Goal: Contribute content: Contribute content

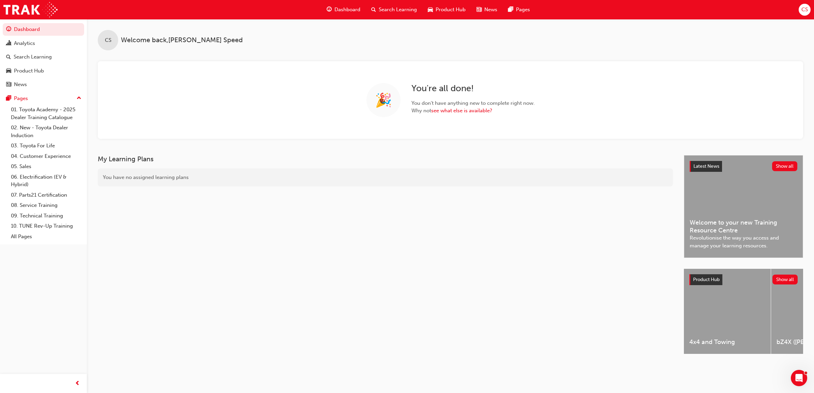
click at [397, 13] on span "Search Learning" at bounding box center [398, 10] width 38 height 8
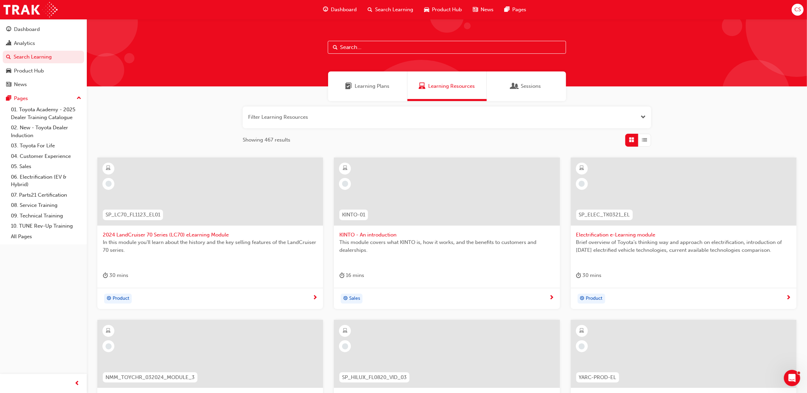
click at [373, 47] on input "text" at bounding box center [447, 47] width 238 height 13
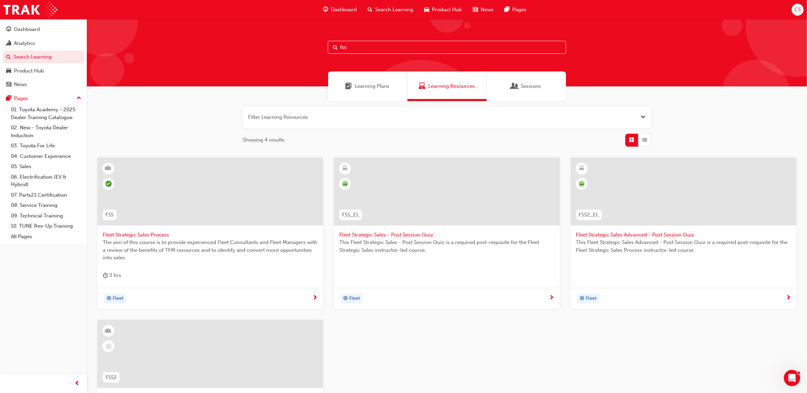
type input "fss"
click at [163, 235] on span "Fleet Strategic Sales Process" at bounding box center [210, 235] width 215 height 8
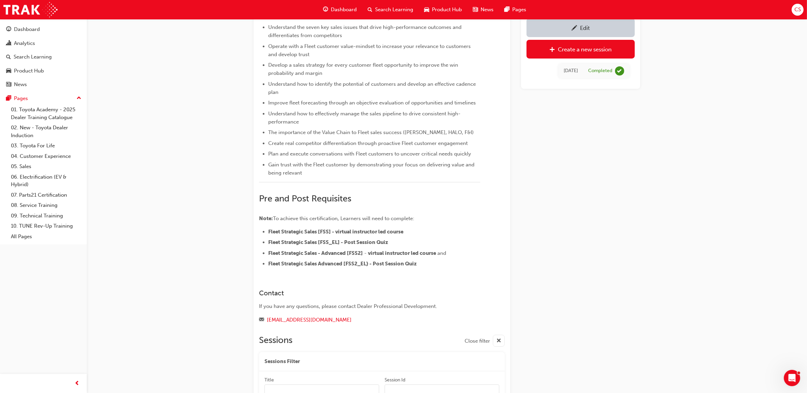
scroll to position [95, 0]
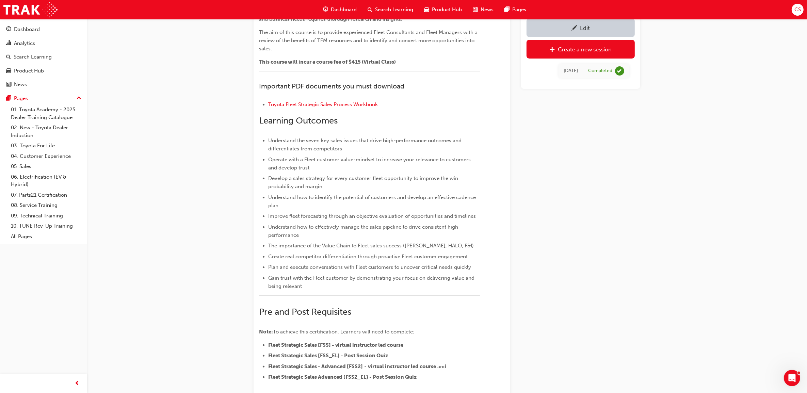
click at [580, 27] on div "Edit" at bounding box center [581, 27] width 98 height 9
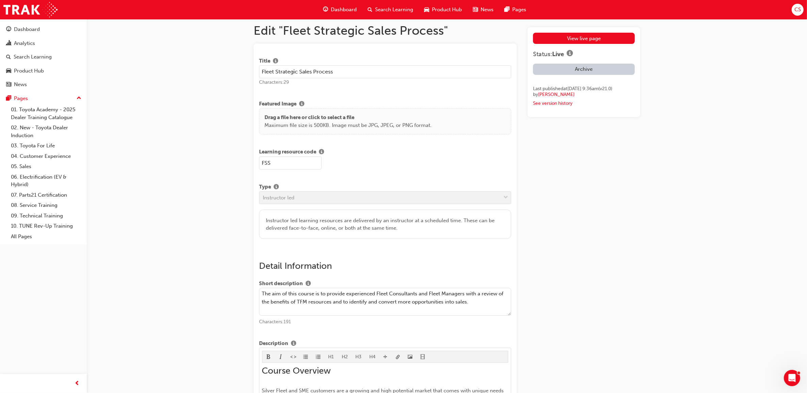
scroll to position [170, 0]
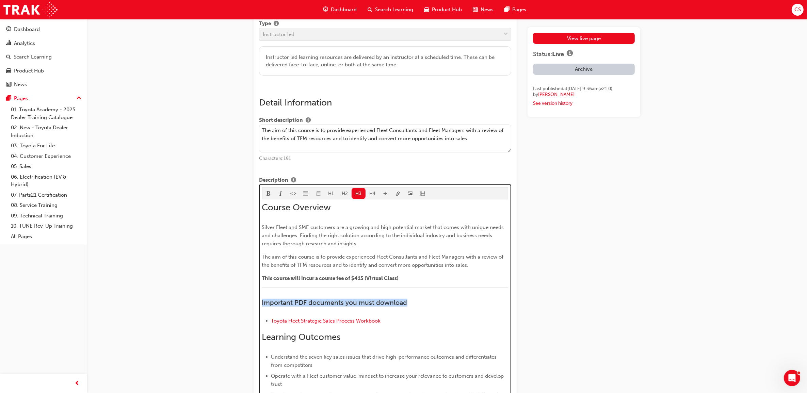
drag, startPoint x: 419, startPoint y: 306, endPoint x: 264, endPoint y: 305, distance: 155.6
click at [262, 305] on h3 "Important PDF documents you must download" at bounding box center [385, 303] width 246 height 8
click at [267, 197] on span "format_bold-icon" at bounding box center [268, 194] width 5 height 6
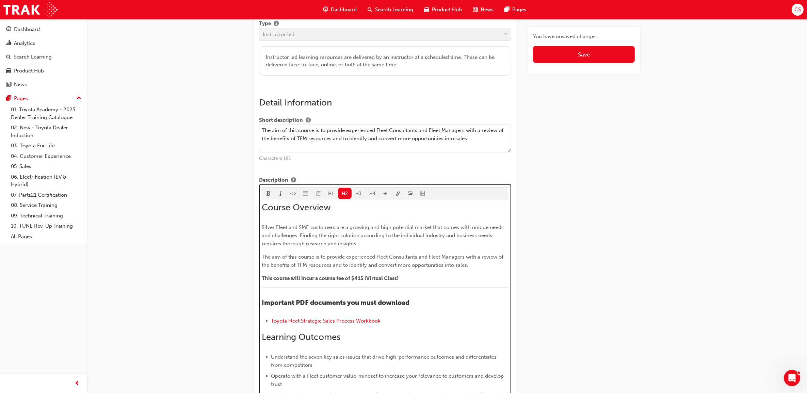
click at [393, 329] on div "Course Overview Silver Fleet and SME customers are a growing and high potential…" at bounding box center [385, 391] width 246 height 379
drag, startPoint x: 399, startPoint y: 323, endPoint x: 269, endPoint y: 322, distance: 130.0
click at [269, 322] on ul "Toyota Fleet Strategic Sales Process Workbook" at bounding box center [385, 322] width 246 height 10
click at [396, 197] on span "link-icon" at bounding box center [398, 194] width 5 height 6
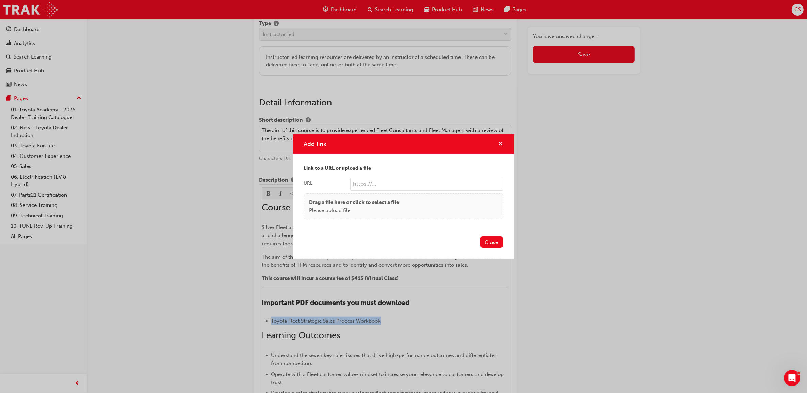
click at [397, 197] on body "Your version of Internet Explorer is outdated and not supported. Please upgrade…" at bounding box center [403, 26] width 807 height 393
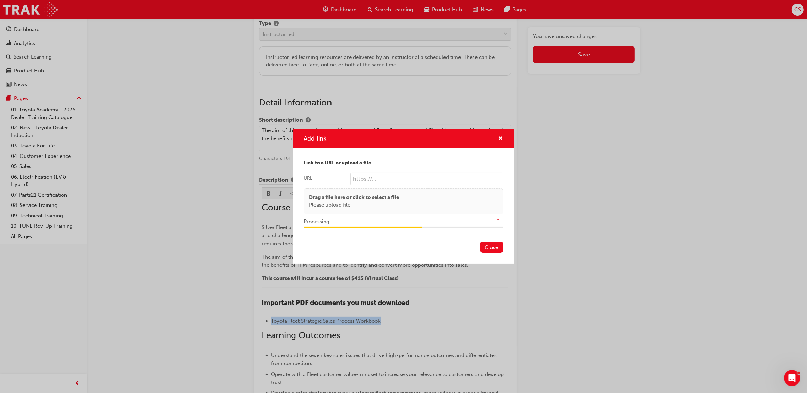
type input "/upload/2dfc23c6-5b18-4b4f-9238-25140e619ea4.pdf"
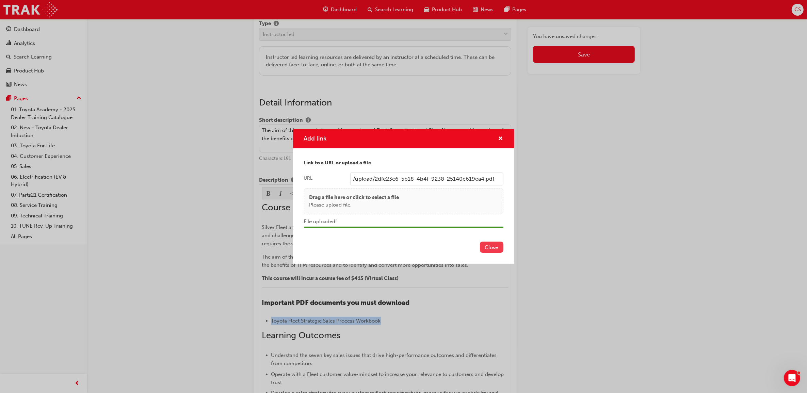
click at [496, 252] on button "Close" at bounding box center [491, 247] width 23 height 11
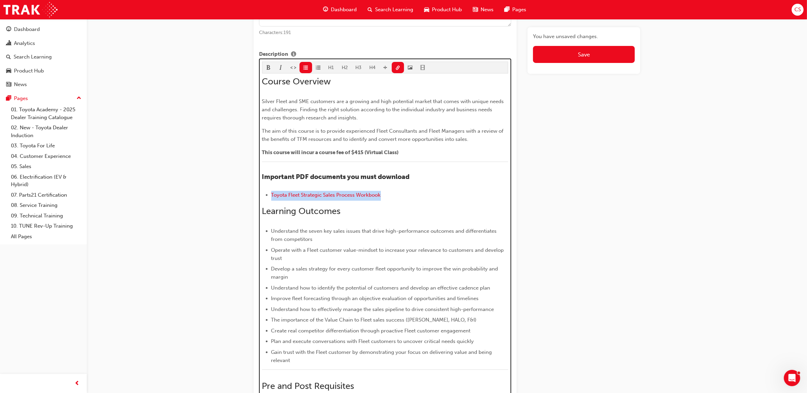
drag, startPoint x: 399, startPoint y: 198, endPoint x: 252, endPoint y: 193, distance: 147.5
click at [331, 69] on button "H1" at bounding box center [331, 67] width 14 height 11
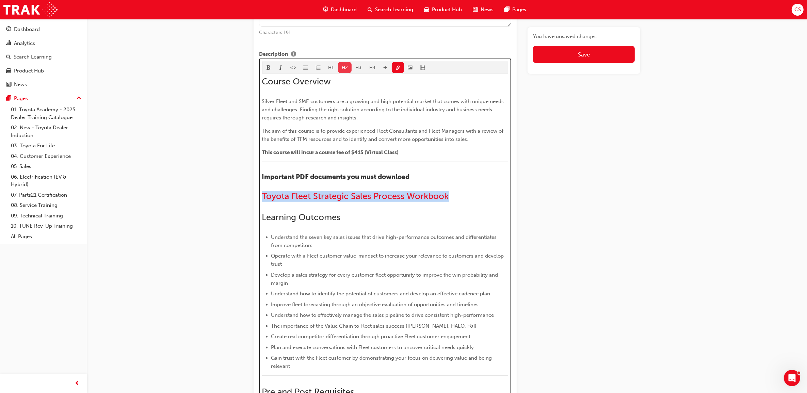
click at [342, 68] on button "H2" at bounding box center [345, 67] width 14 height 11
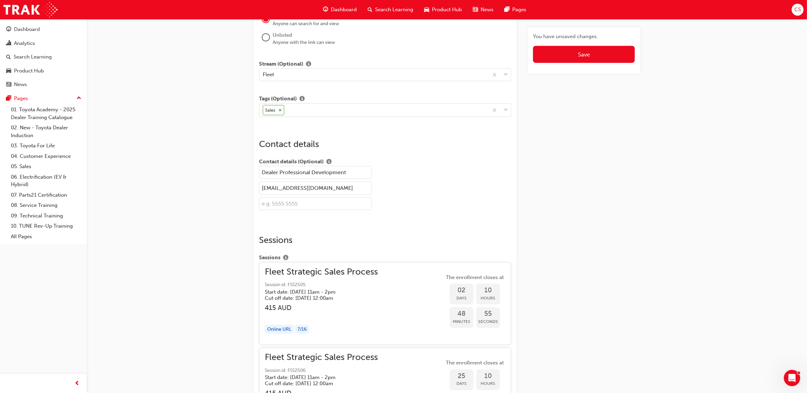
scroll to position [1147, 0]
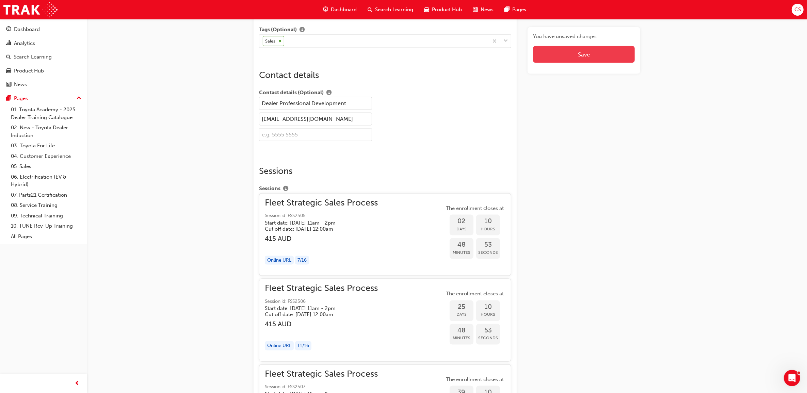
click at [570, 51] on button "Save" at bounding box center [584, 54] width 102 height 17
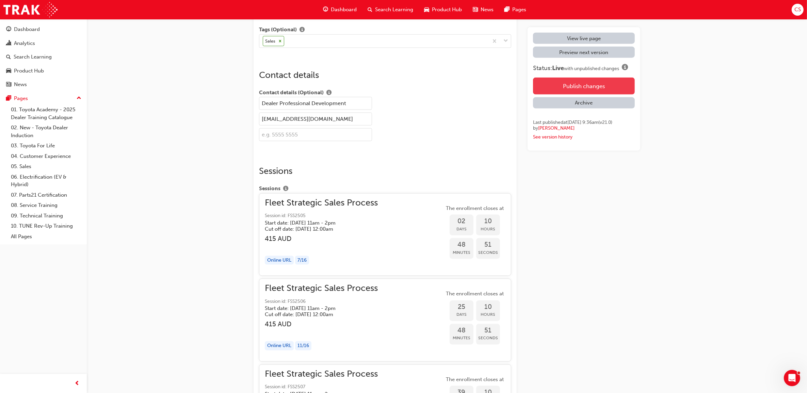
click at [589, 89] on button "Publish changes" at bounding box center [584, 86] width 102 height 17
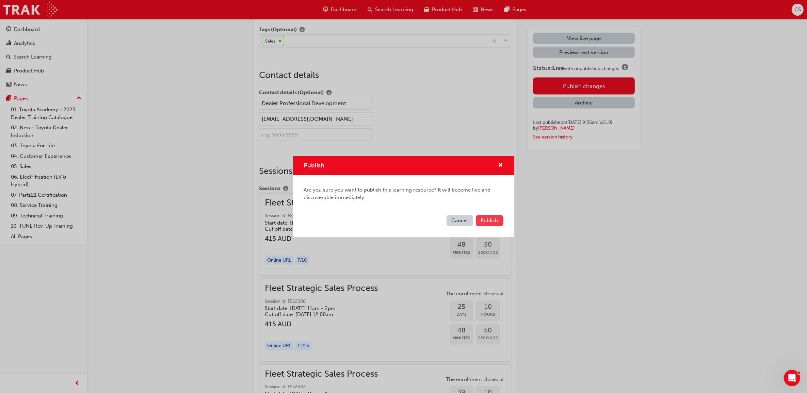
click at [486, 222] on span "Publish" at bounding box center [489, 221] width 17 height 6
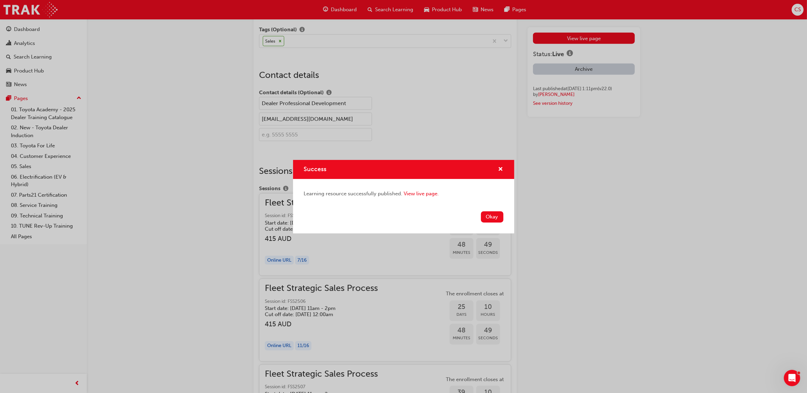
click at [488, 220] on button "Okay" at bounding box center [492, 216] width 22 height 11
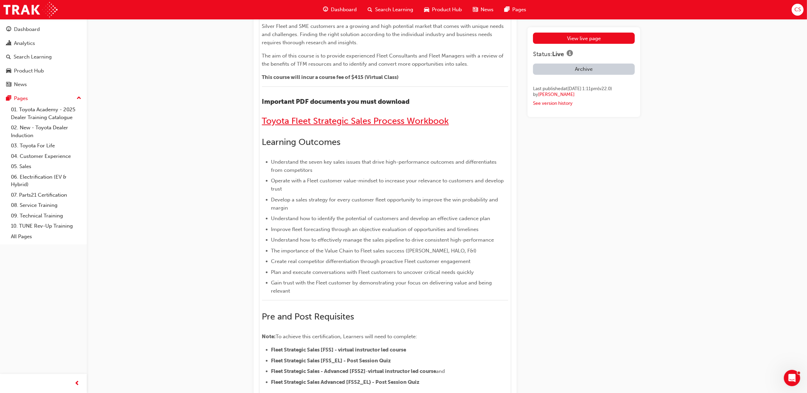
scroll to position [254, 0]
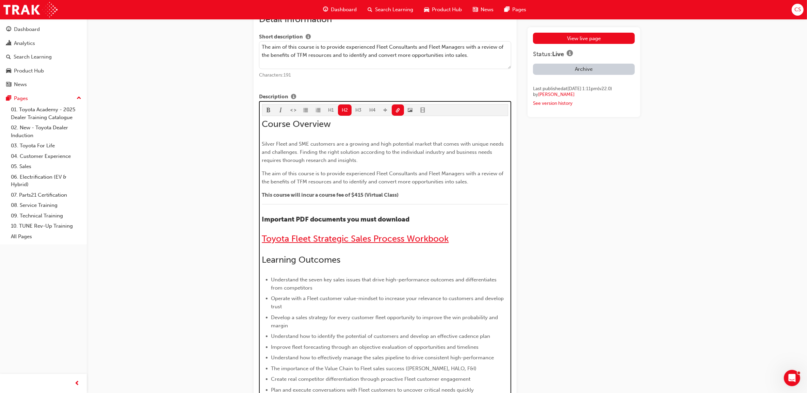
click at [376, 242] on span "Toyota Fleet Strategic Sales Process Workbook" at bounding box center [355, 239] width 187 height 11
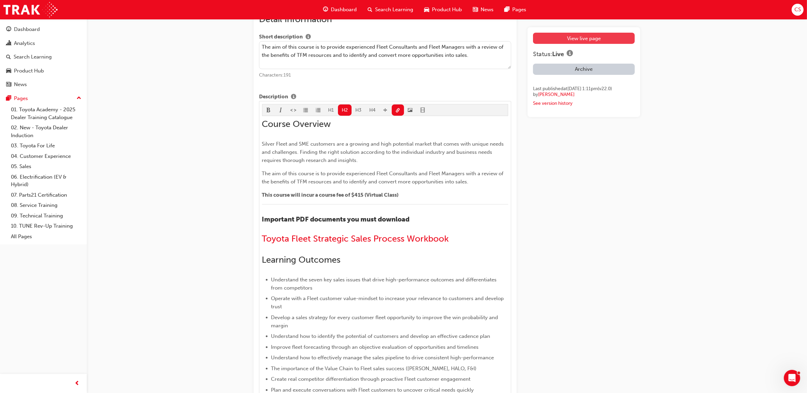
click at [588, 34] on link "View live page" at bounding box center [584, 38] width 102 height 11
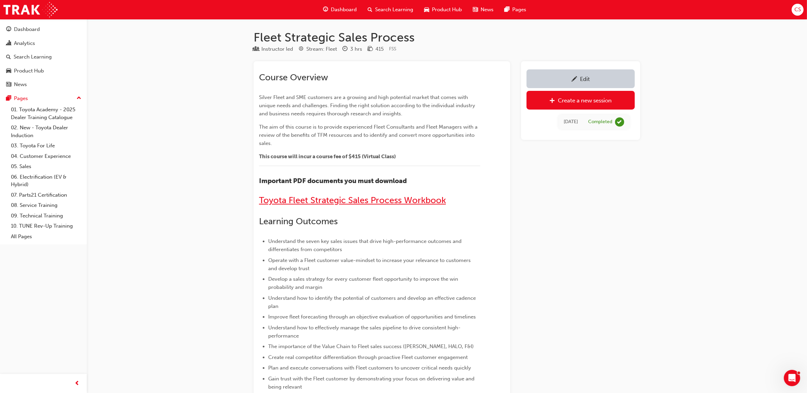
click at [371, 204] on span "Toyota Fleet Strategic Sales Process Workbook" at bounding box center [352, 200] width 187 height 11
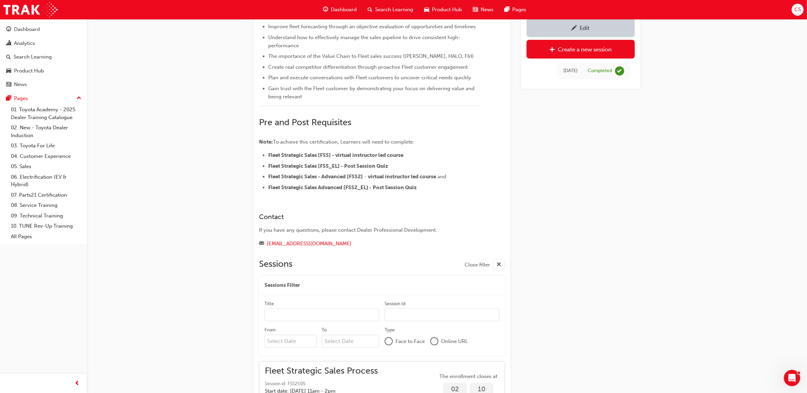
scroll to position [314, 0]
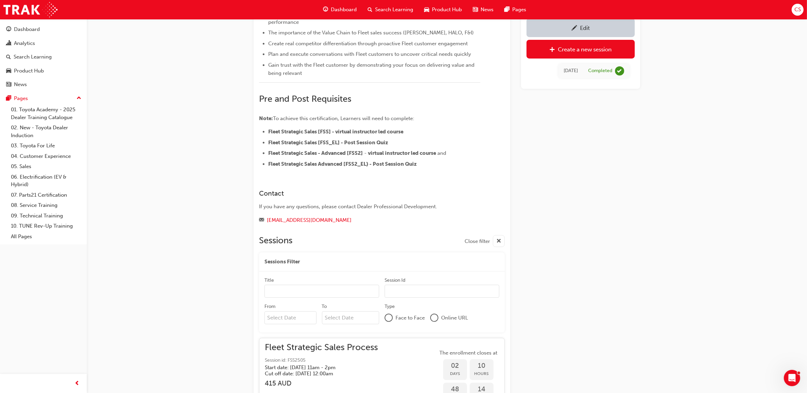
click at [399, 11] on span "Search Learning" at bounding box center [394, 10] width 38 height 8
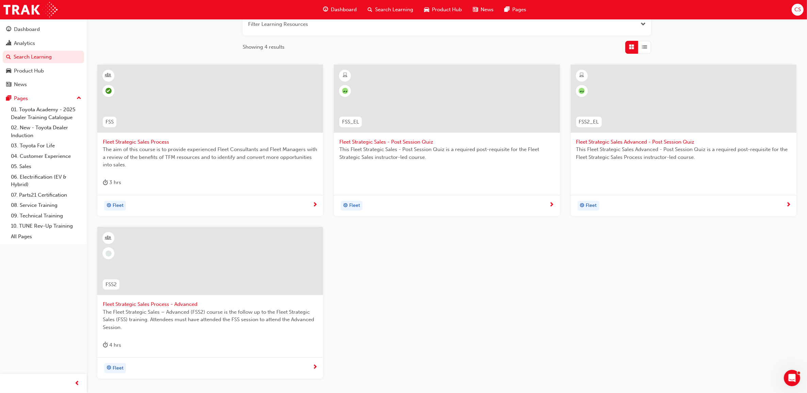
scroll to position [144, 0]
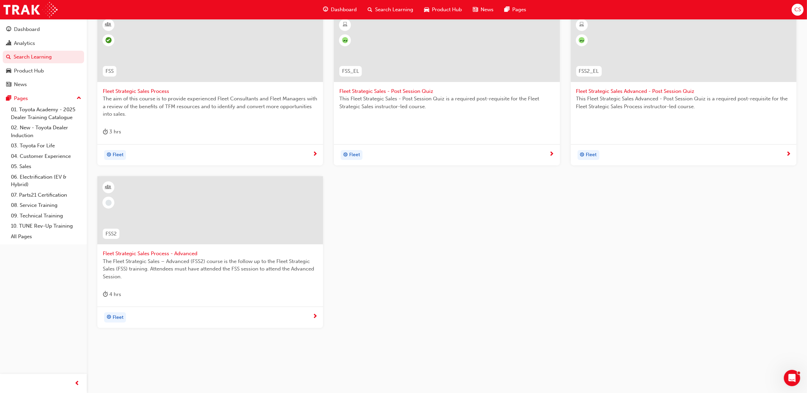
click at [161, 252] on span "Fleet Strategic Sales Process - Advanced" at bounding box center [210, 254] width 215 height 8
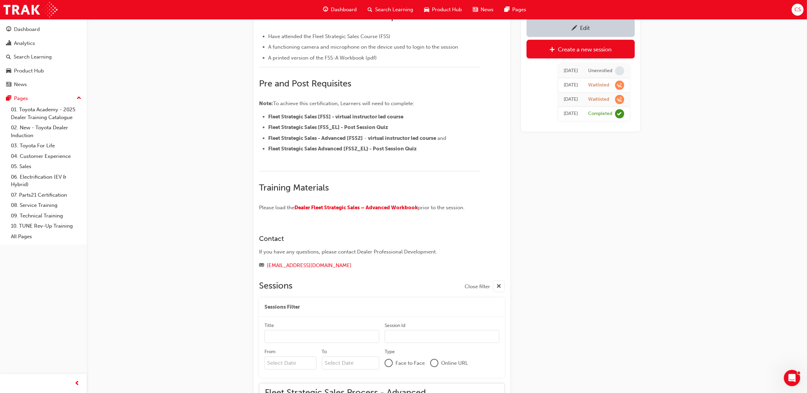
scroll to position [429, 0]
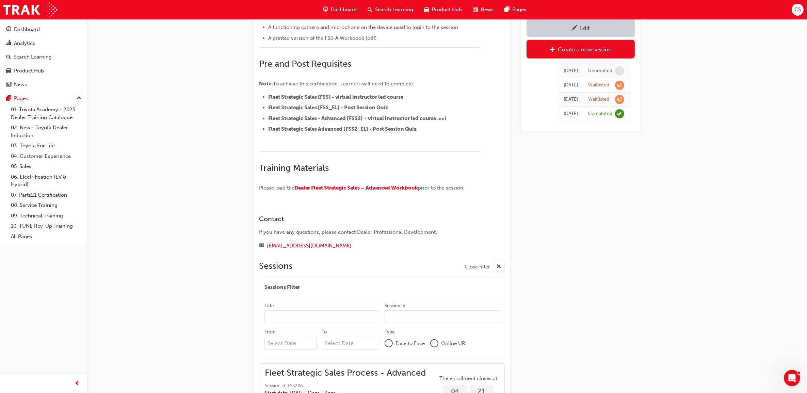
click at [590, 29] on div "Edit" at bounding box center [585, 28] width 10 height 7
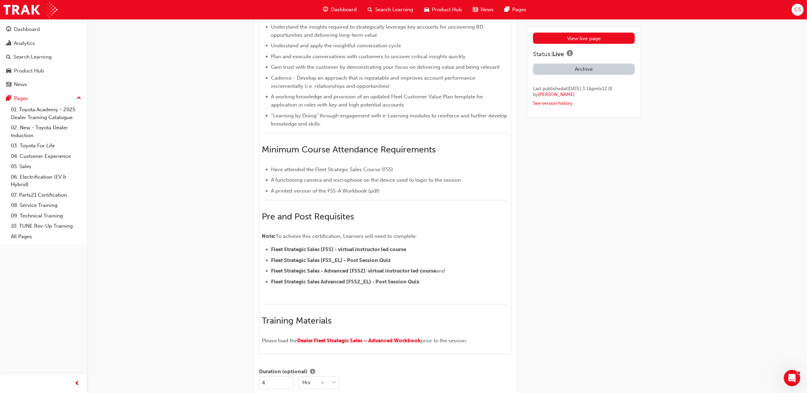
scroll to position [723, 0]
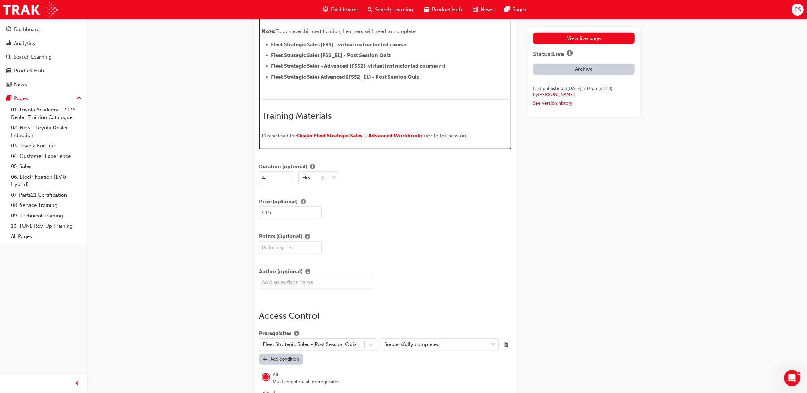
drag, startPoint x: 487, startPoint y: 141, endPoint x: 262, endPoint y: 141, distance: 224.7
click at [300, 139] on span "Dealer Fleet Strategic Sales – Advanced Workbook" at bounding box center [360, 136] width 124 height 6
click at [295, 139] on span "Please load the" at bounding box center [279, 136] width 35 height 6
click at [483, 142] on p "Please load the Dealer Fleet Strategic Sales – Advanced Workbook prior to the s…" at bounding box center [385, 137] width 246 height 10
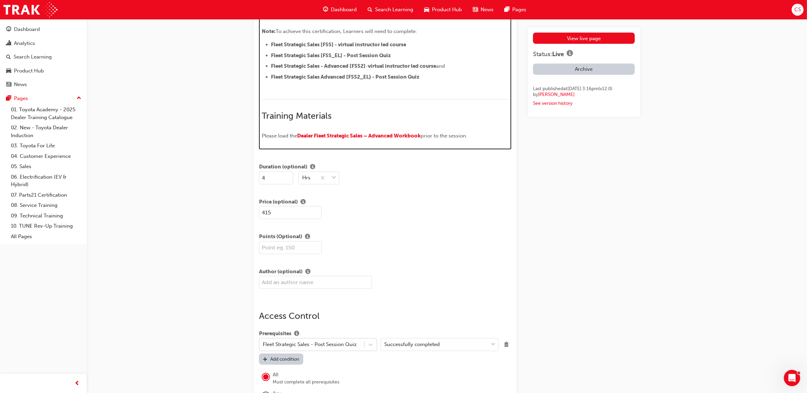
scroll to position [687, 0]
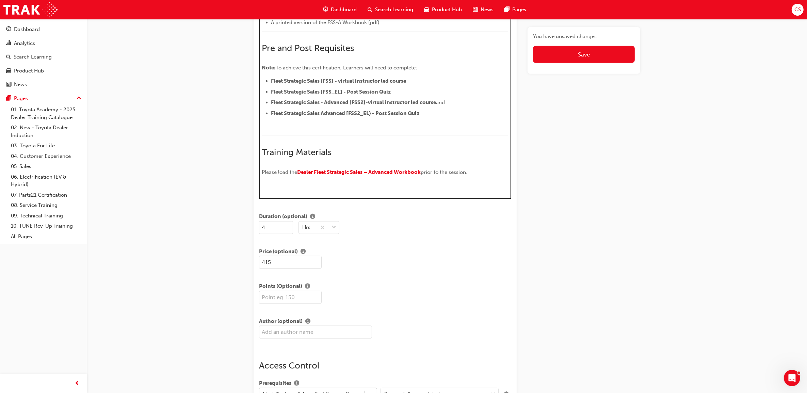
drag, startPoint x: 472, startPoint y: 181, endPoint x: 257, endPoint y: 186, distance: 214.9
click at [257, 186] on div "Title Fleet Strategic Sales Process - Advanced Characters: 40 Featured Image Dr…" at bounding box center [385, 318] width 263 height 1910
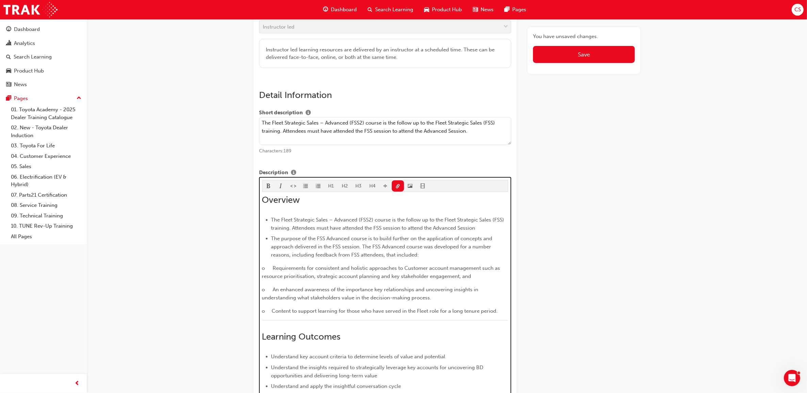
scroll to position [49, 0]
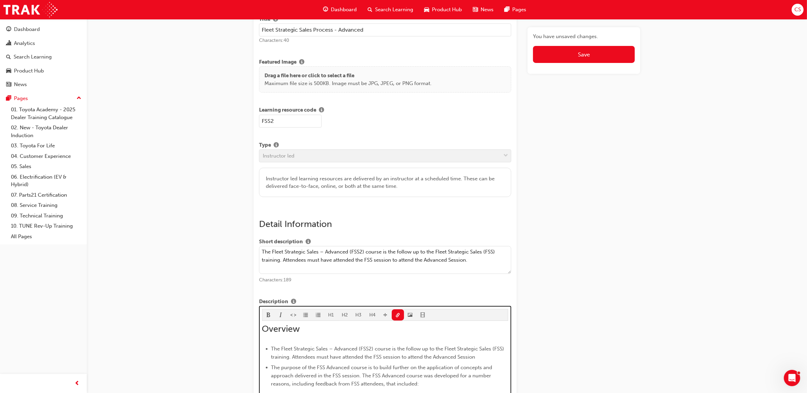
click at [346, 319] on button "H2" at bounding box center [345, 314] width 14 height 11
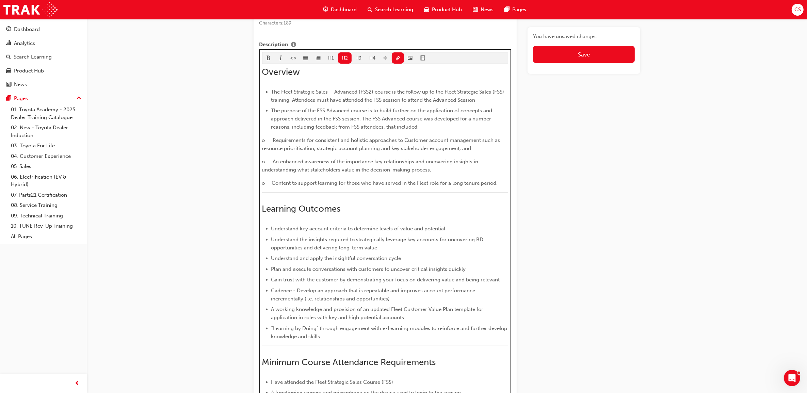
scroll to position [559, 0]
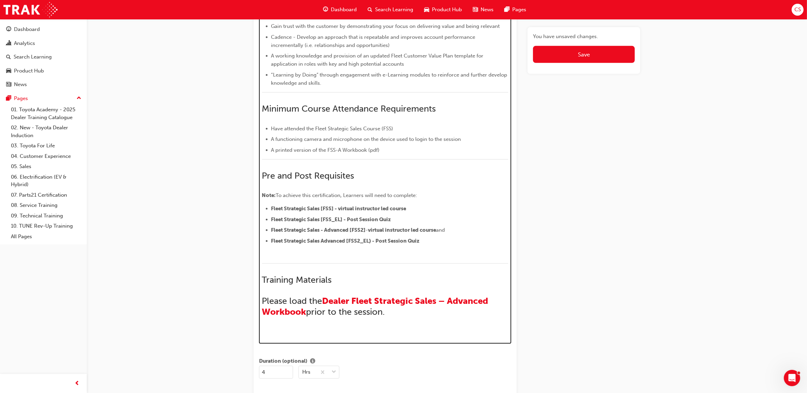
click at [432, 336] on p "﻿" at bounding box center [385, 332] width 246 height 8
drag, startPoint x: 341, startPoint y: 293, endPoint x: 263, endPoint y: 290, distance: 78.0
click at [263, 286] on h2 "Training Materials" at bounding box center [385, 280] width 246 height 11
drag, startPoint x: 365, startPoint y: 186, endPoint x: 263, endPoint y: 184, distance: 102.1
click at [263, 181] on h2 "Pre and Post Requisites" at bounding box center [385, 176] width 246 height 11
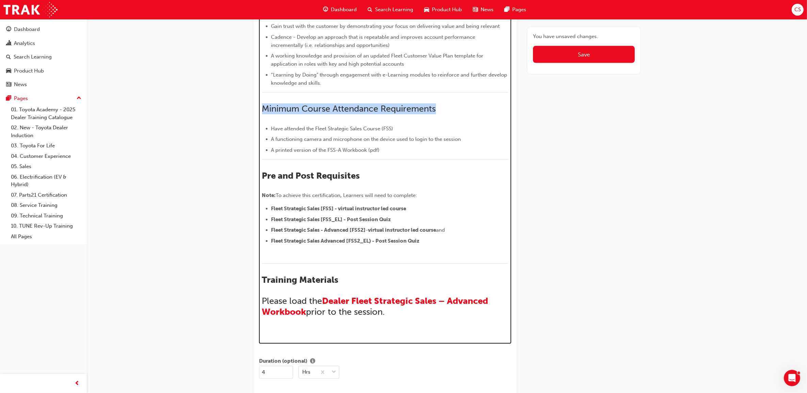
drag, startPoint x: 442, startPoint y: 117, endPoint x: 241, endPoint y: 122, distance: 200.9
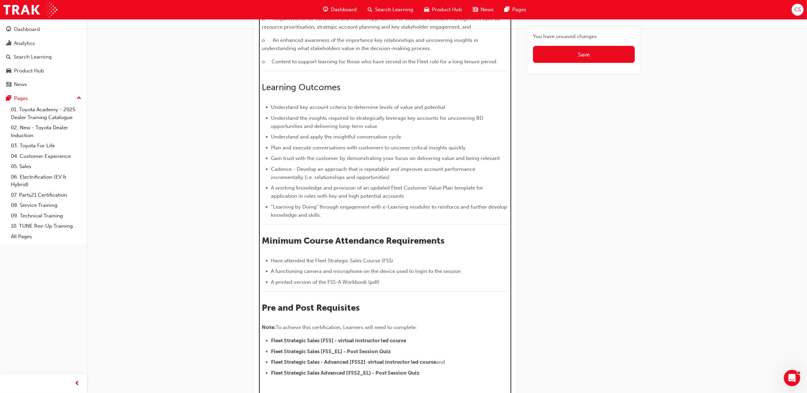
scroll to position [304, 0]
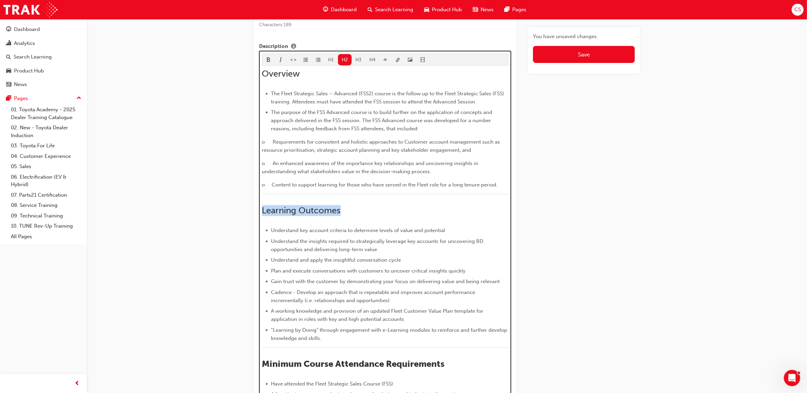
drag, startPoint x: 347, startPoint y: 220, endPoint x: 260, endPoint y: 220, distance: 86.8
click at [260, 220] on div "H1 H2 H3 H4 Overview The Fleet Strategic Sales – Advanced (FSS2) course is the …" at bounding box center [385, 325] width 252 height 548
drag, startPoint x: 268, startPoint y: 69, endPoint x: 253, endPoint y: 69, distance: 15.3
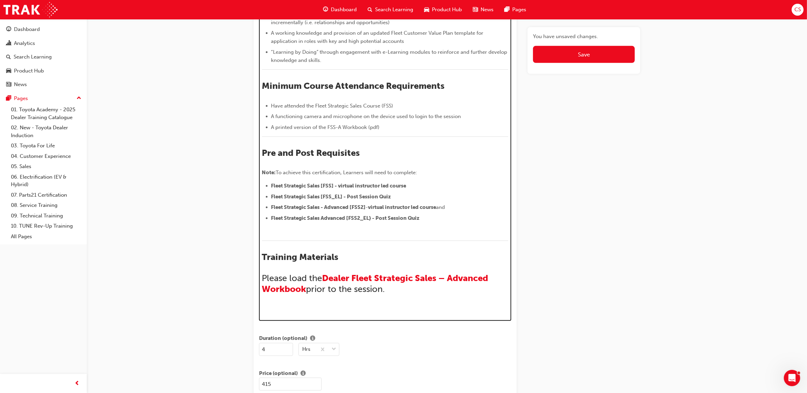
scroll to position [602, 0]
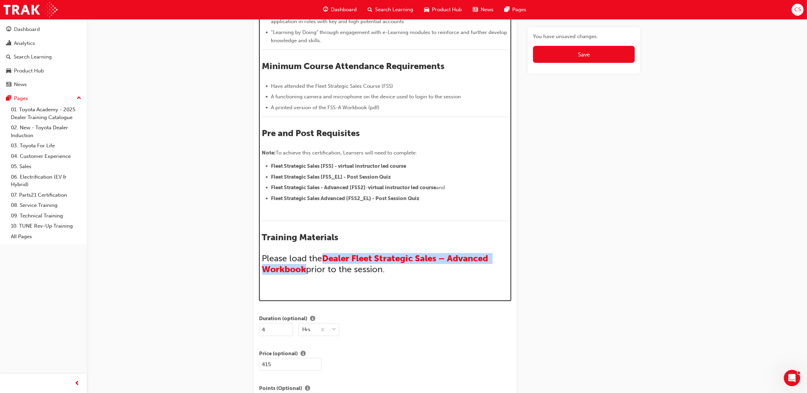
drag, startPoint x: 307, startPoint y: 279, endPoint x: 328, endPoint y: 249, distance: 36.5
click at [326, 265] on h2 "Please load the Dealer Fleet Strategic Sales – Advanced Workbook prior to the s…" at bounding box center [385, 264] width 246 height 22
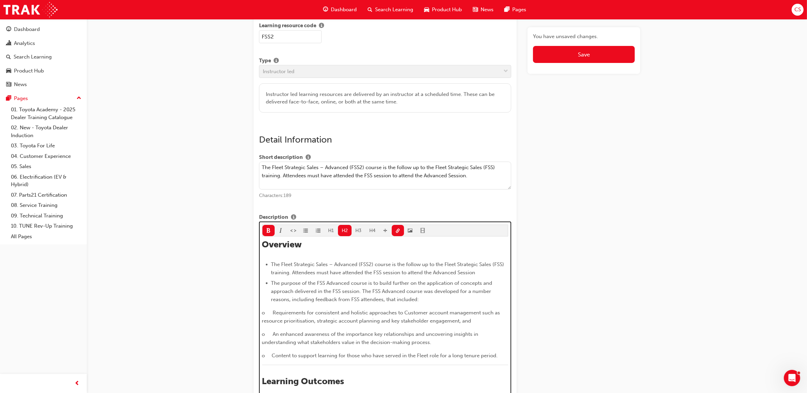
scroll to position [0, 0]
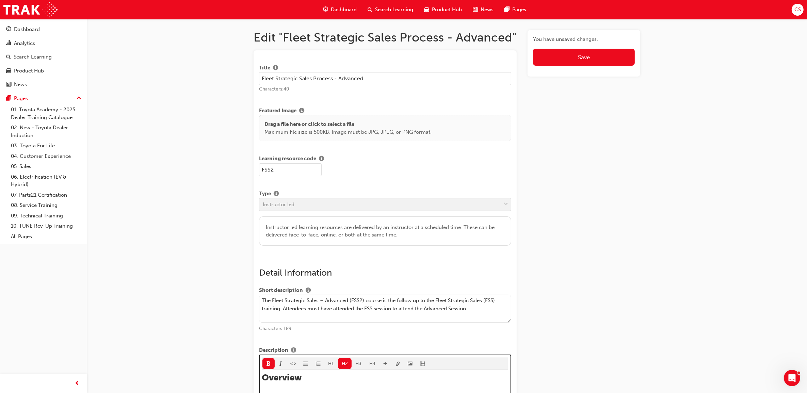
click at [399, 369] on button "button" at bounding box center [398, 363] width 13 height 11
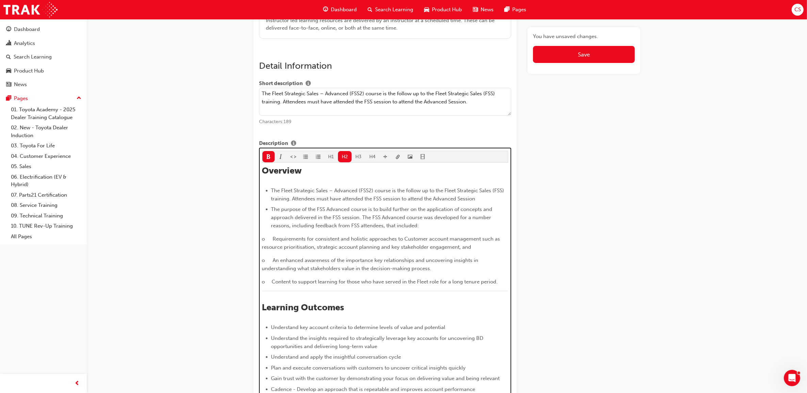
scroll to position [255, 0]
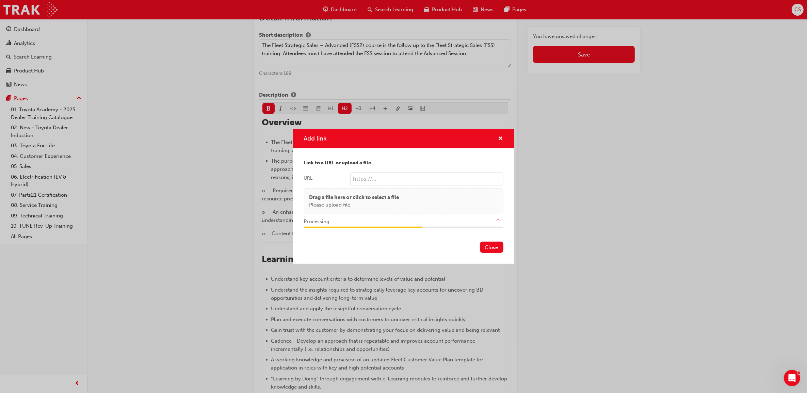
type input "/upload/4aba4471-b4ef-4ec3-a4ff-80438d679597.pdf"
click at [488, 250] on button "Close" at bounding box center [491, 247] width 23 height 11
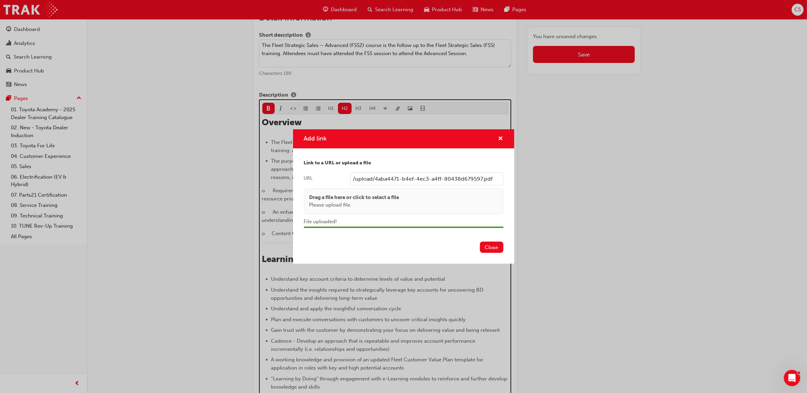
scroll to position [684, 0]
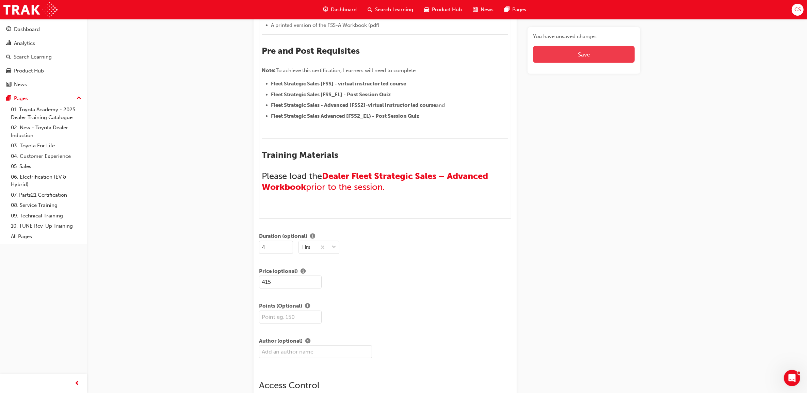
drag, startPoint x: 608, startPoint y: 56, endPoint x: 610, endPoint y: 61, distance: 5.5
click at [608, 56] on button "Save" at bounding box center [584, 54] width 102 height 17
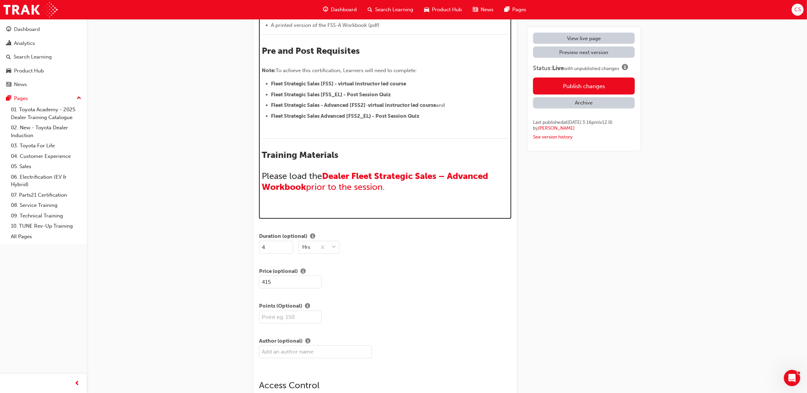
drag, startPoint x: 387, startPoint y: 199, endPoint x: 259, endPoint y: 183, distance: 129.0
drag, startPoint x: 425, startPoint y: 211, endPoint x: 407, endPoint y: 208, distance: 17.3
drag, startPoint x: 396, startPoint y: 199, endPoint x: 258, endPoint y: 174, distance: 140.1
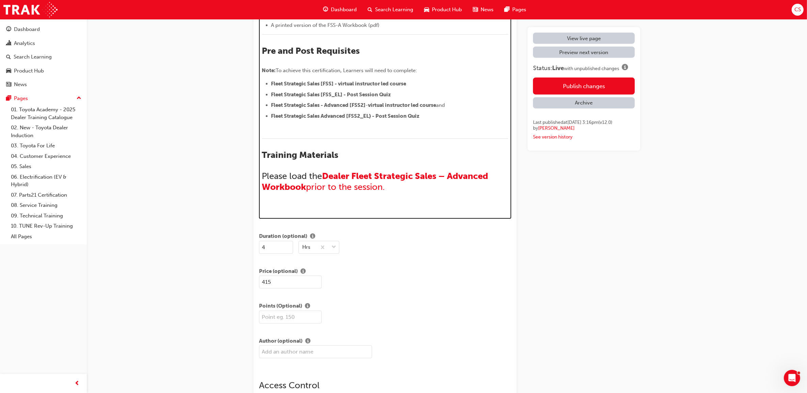
click at [258, 174] on div "Title Fleet Strategic Sales Process - Advanced Characters: 40 Featured Image Dr…" at bounding box center [385, 329] width 263 height 1927
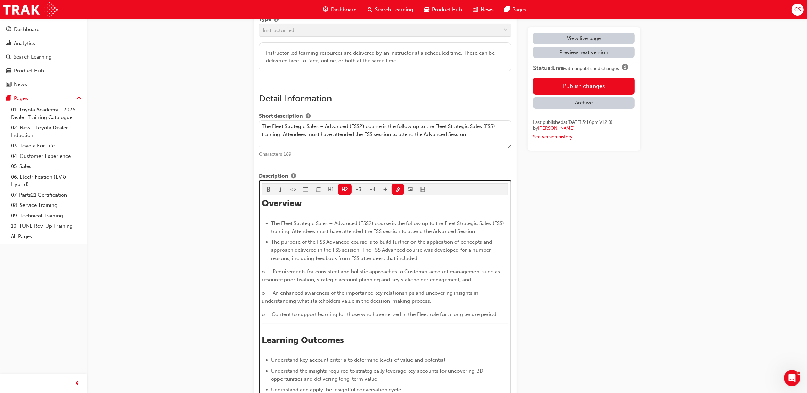
scroll to position [46, 0]
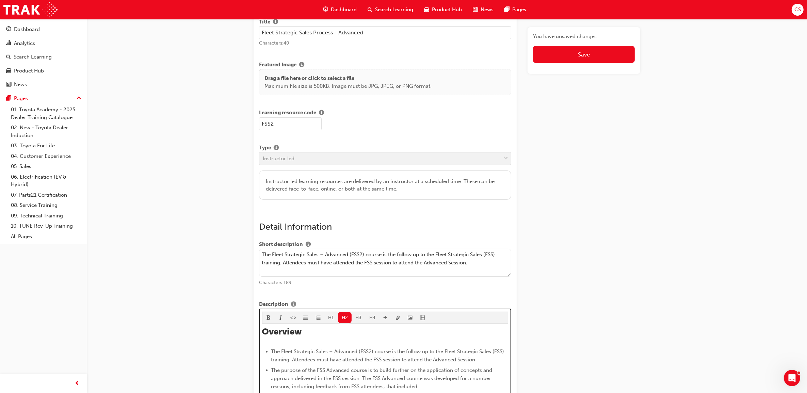
click at [398, 319] on span "link-icon" at bounding box center [398, 319] width 5 height 6
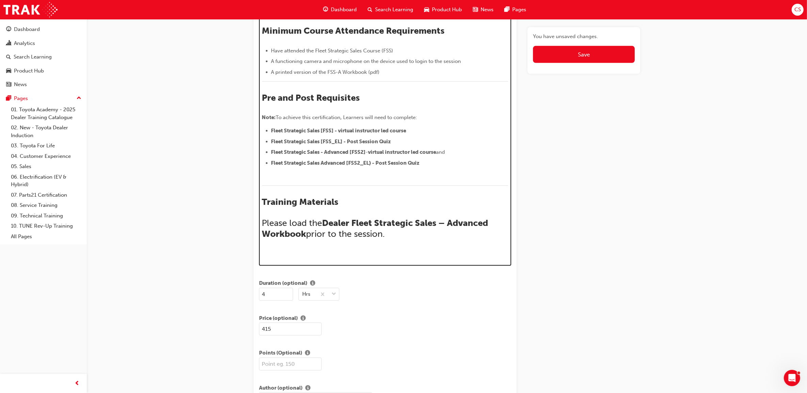
scroll to position [684, 0]
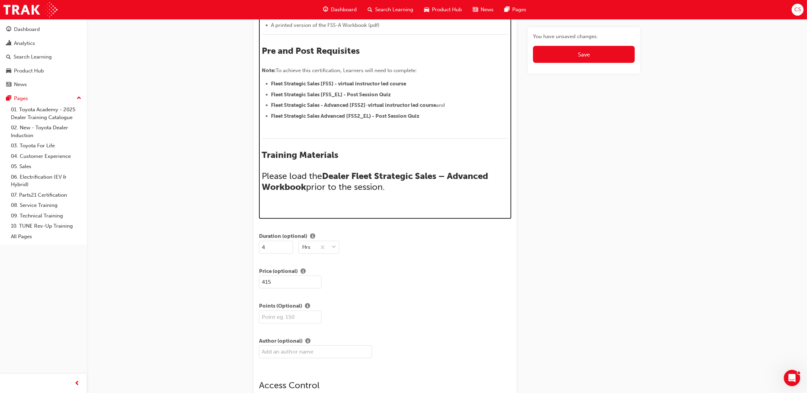
click at [407, 193] on h2 "Please load the Dealer Fleet Strategic Sales – Advanced Workbook prior to the s…" at bounding box center [385, 182] width 246 height 22
click at [334, 182] on span "Dealer Fleet Strategic Sales – Advanced Workbook" at bounding box center [376, 181] width 228 height 21
drag, startPoint x: 327, startPoint y: 185, endPoint x: 305, endPoint y: 196, distance: 25.1
click at [305, 192] on span "Dealer Fleet Strategic Sales – Advanced Workbook" at bounding box center [376, 181] width 228 height 21
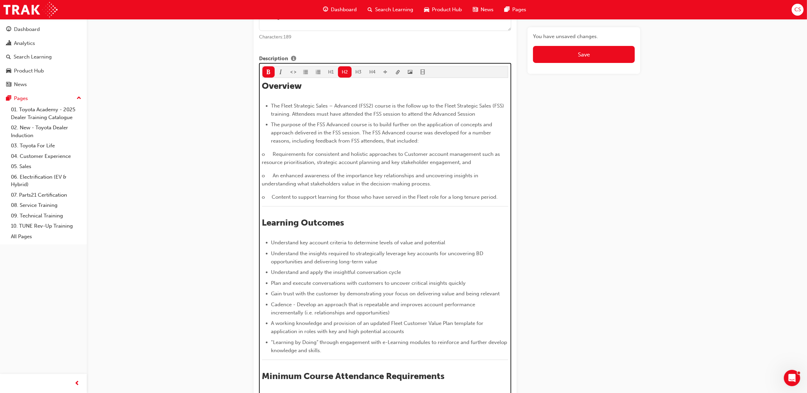
scroll to position [216, 0]
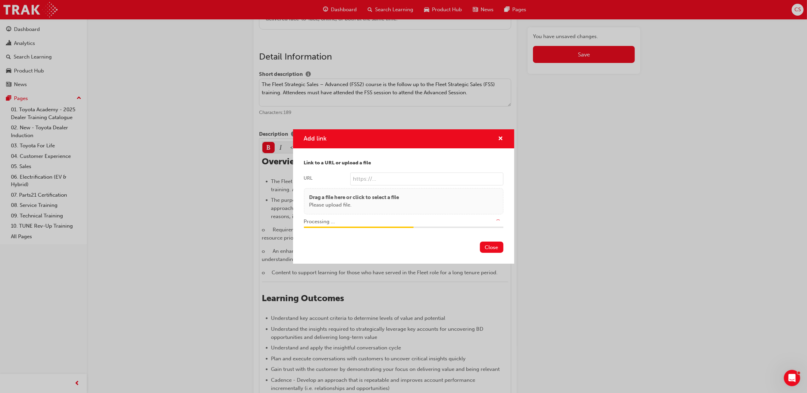
type input "/upload/cb6aa3c9-2f80-4e00-9e3c-c9cafb05137a.pdf"
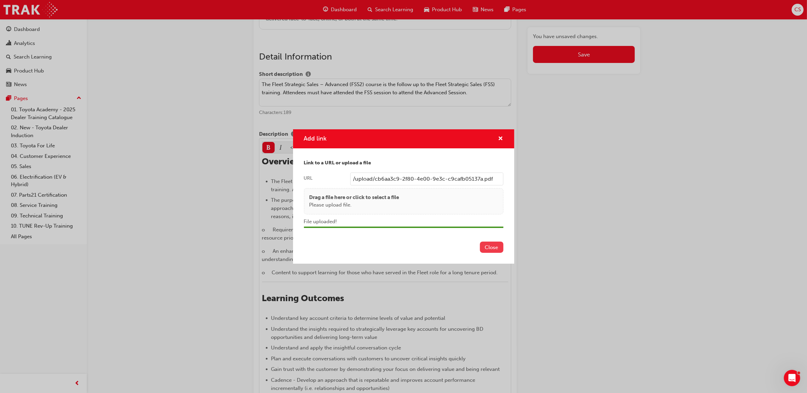
click at [488, 246] on button "Close" at bounding box center [491, 247] width 23 height 11
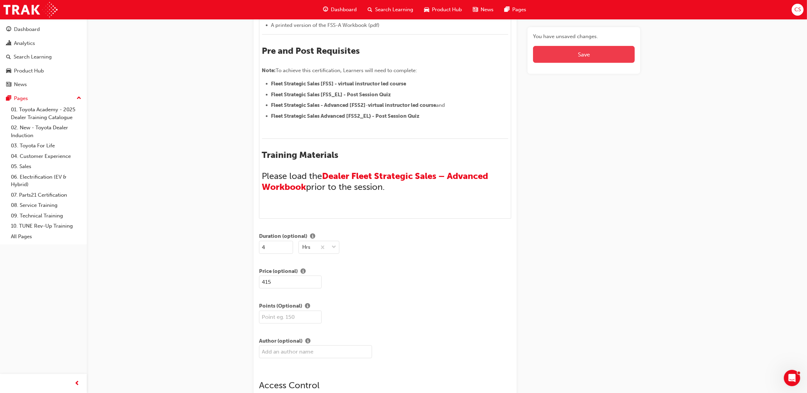
click at [571, 60] on button "Save" at bounding box center [584, 54] width 102 height 17
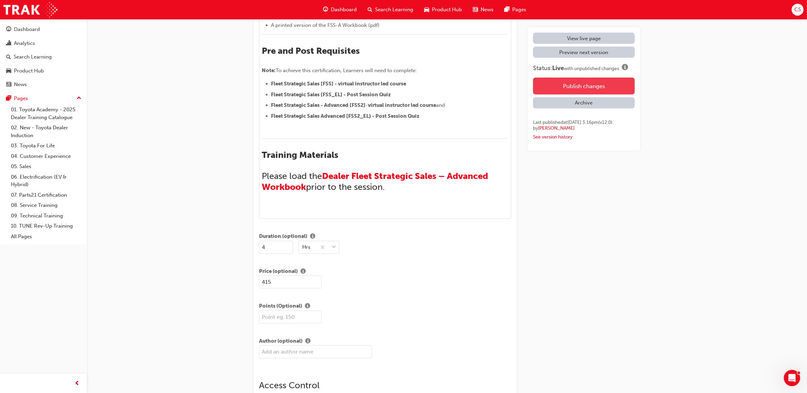
click at [591, 89] on button "Publish changes" at bounding box center [584, 86] width 102 height 17
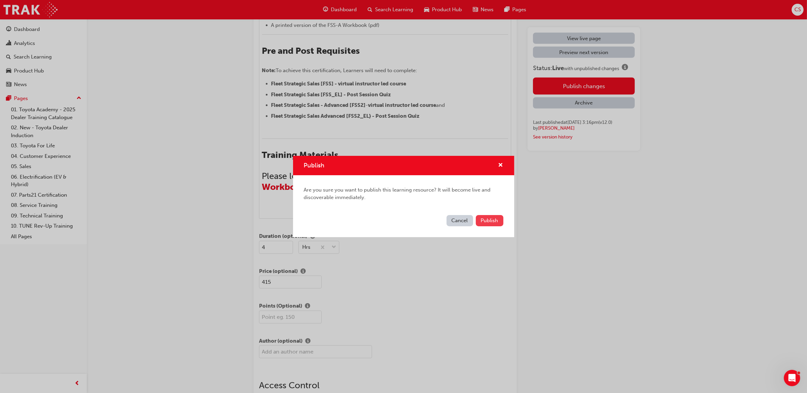
click at [490, 220] on span "Publish" at bounding box center [489, 221] width 17 height 6
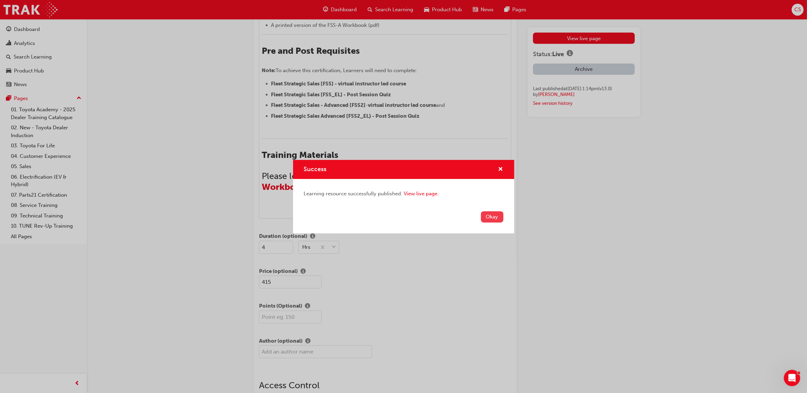
click at [483, 217] on button "Okay" at bounding box center [492, 216] width 22 height 11
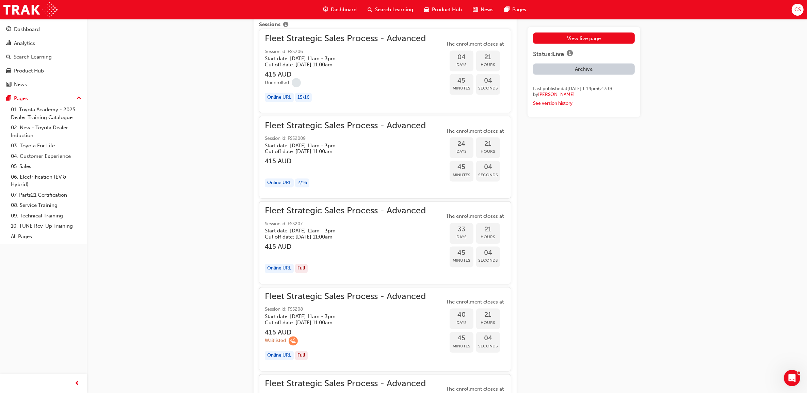
scroll to position [1338, 0]
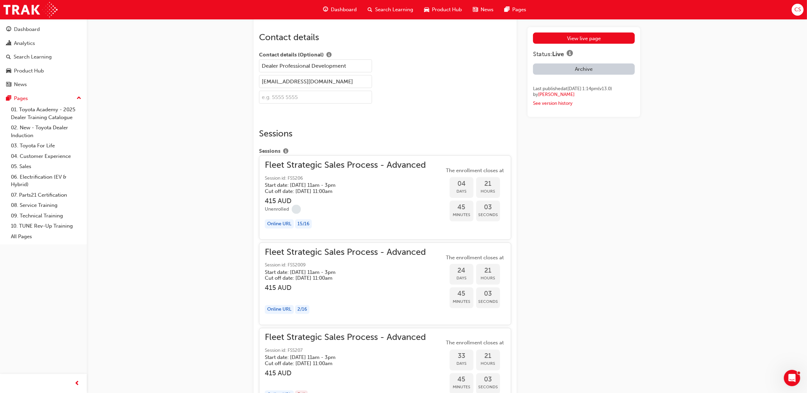
drag, startPoint x: 395, startPoint y: 204, endPoint x: 400, endPoint y: 204, distance: 5.1
click at [400, 194] on h5 "Cut off date: Wed 27 Aug 2025, 11:00am" at bounding box center [340, 191] width 150 height 6
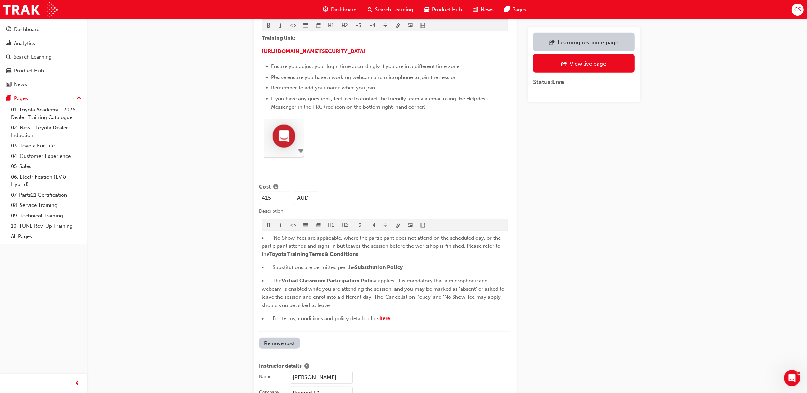
scroll to position [404, 0]
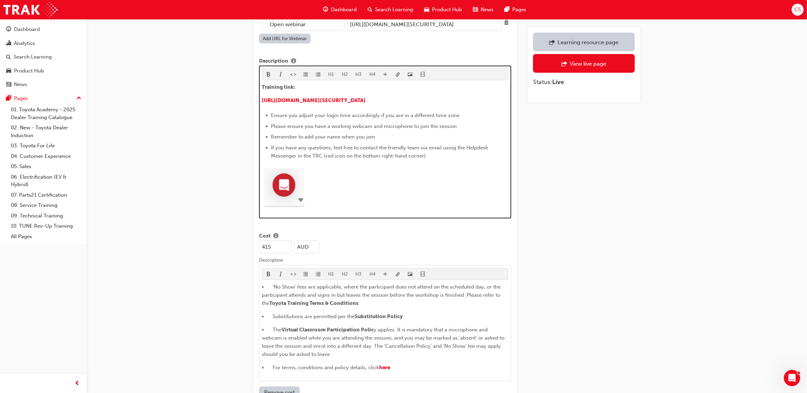
click at [348, 188] on div at bounding box center [385, 188] width 246 height 46
click at [307, 205] on div at bounding box center [385, 188] width 246 height 46
drag, startPoint x: 335, startPoint y: 198, endPoint x: 338, endPoint y: 200, distance: 3.8
click at [337, 199] on div at bounding box center [385, 188] width 246 height 46
click at [407, 145] on span "If you have any questions, feel free to contact the friendly team via email usi…" at bounding box center [380, 152] width 219 height 14
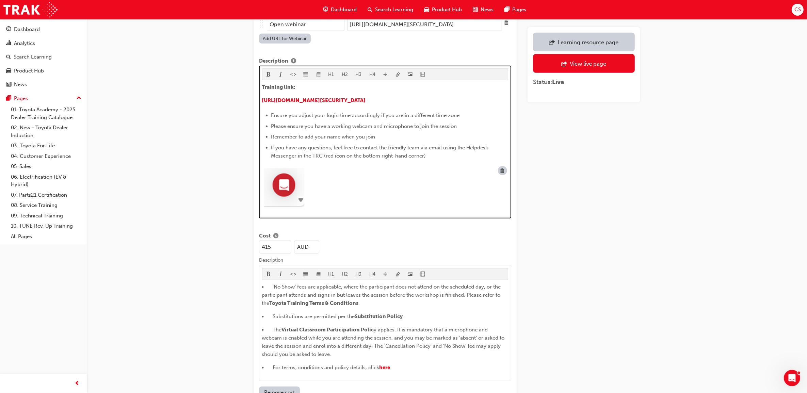
click at [441, 154] on div "Training link: ​ https://us06web.zoom.us/j/82422693838?pwd=mJ9mXlnxCabwoEZDAtui…" at bounding box center [385, 147] width 246 height 128
click at [442, 150] on li "If you have any questions, feel free to contact the friendly team via email usi…" at bounding box center [389, 152] width 237 height 16
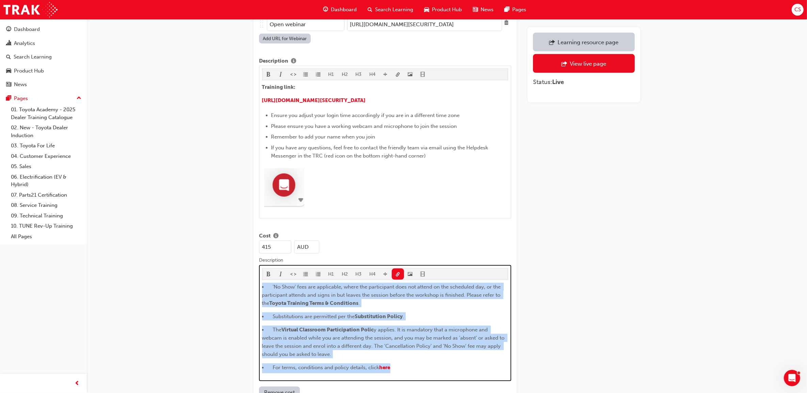
drag, startPoint x: 402, startPoint y: 360, endPoint x: 254, endPoint y: 275, distance: 170.9
click at [254, 275] on div "Title Fleet Strategic Sales Process - Advanced Learning resource Fleet Strategi…" at bounding box center [385, 216] width 263 height 1140
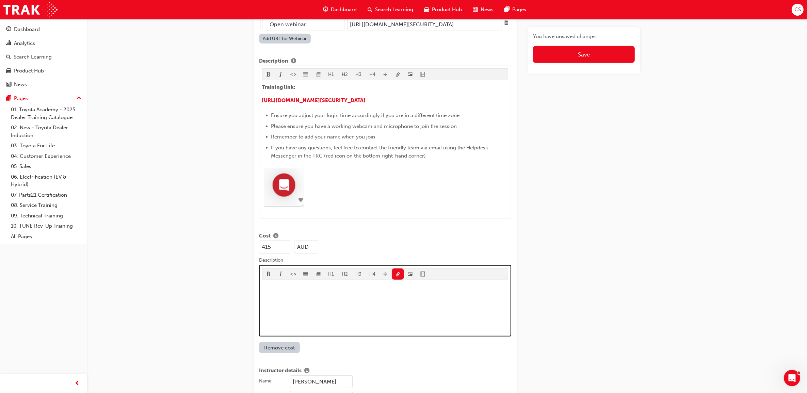
scroll to position [489, 0]
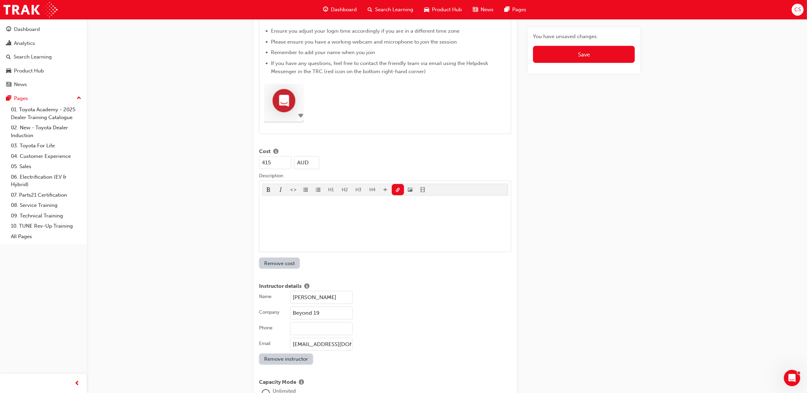
click at [315, 124] on div "H1 H2 H3 H4 Training link: ​ https://us06web.zoom.us/j/82422693838?pwd=mJ9mXlnx…" at bounding box center [385, 57] width 252 height 153
click at [292, 121] on div "H1 H2 H3 H4 Training link: ​ https://us06web.zoom.us/j/82422693838?pwd=mJ9mXlnx…" at bounding box center [385, 57] width 252 height 153
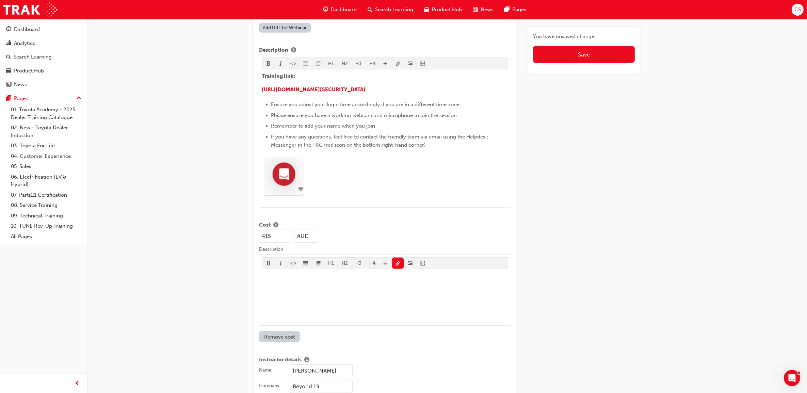
scroll to position [361, 0]
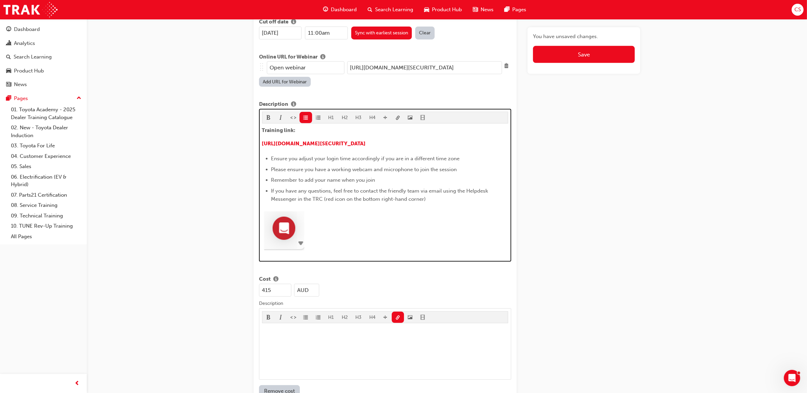
click at [436, 193] on li "If you have any questions, feel free to contact the friendly team via email usi…" at bounding box center [389, 195] width 237 height 16
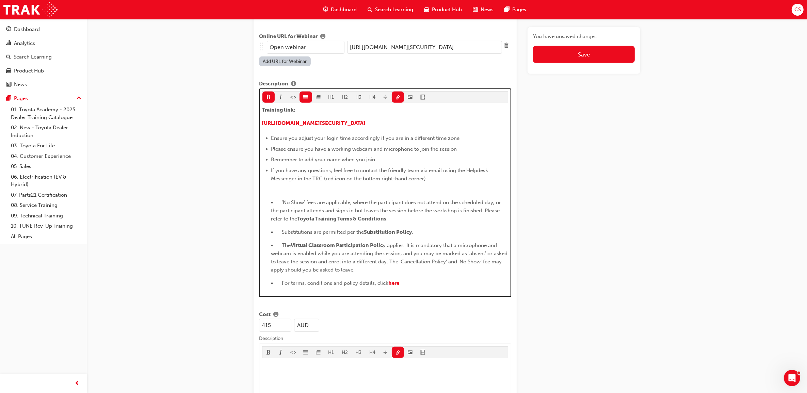
scroll to position [462, 0]
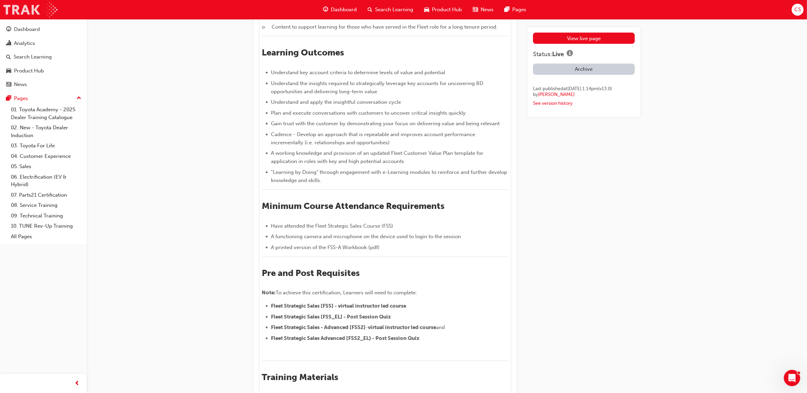
scroll to position [1194, 0]
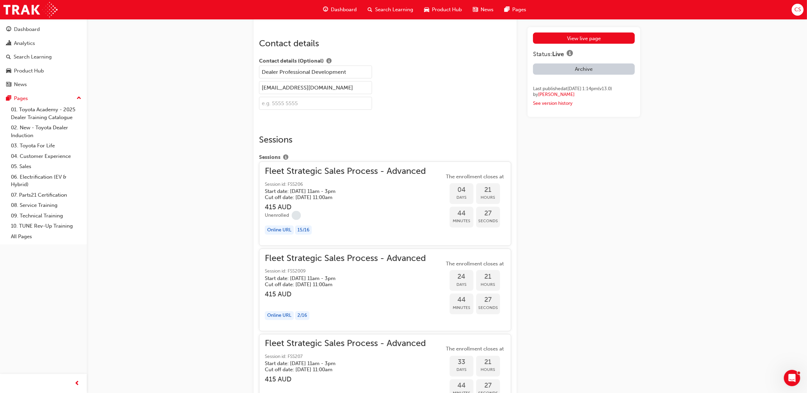
scroll to position [1321, 0]
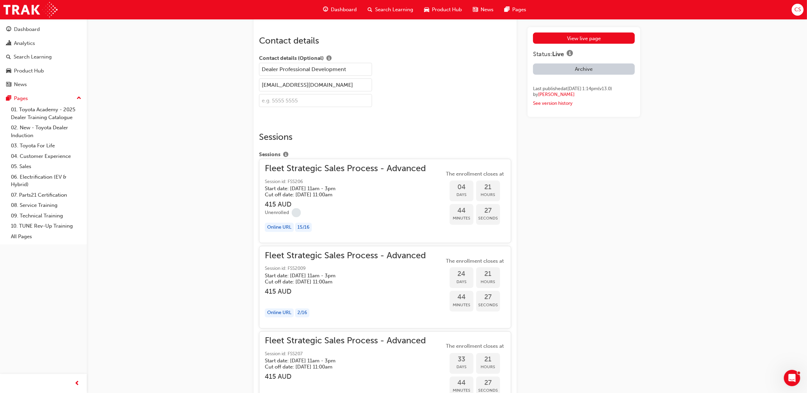
click at [399, 303] on div "button" at bounding box center [345, 299] width 161 height 8
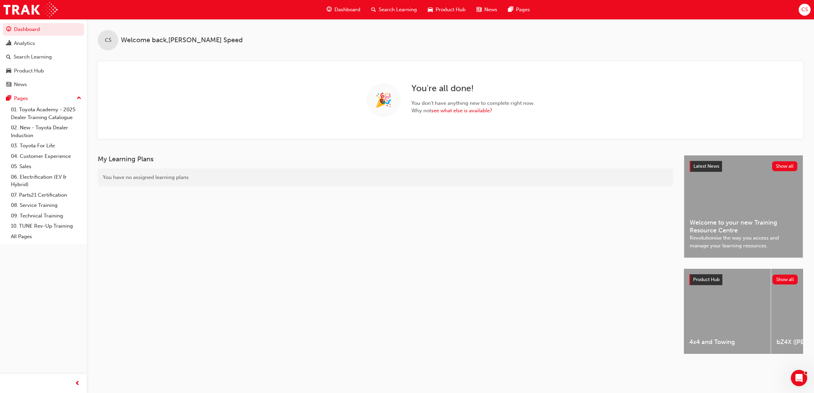
click at [390, 6] on span "Search Learning" at bounding box center [398, 10] width 38 height 8
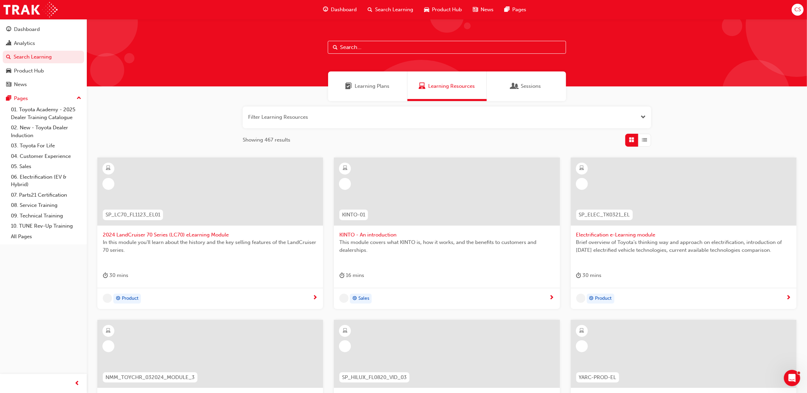
click at [359, 50] on input "text" at bounding box center [447, 47] width 238 height 13
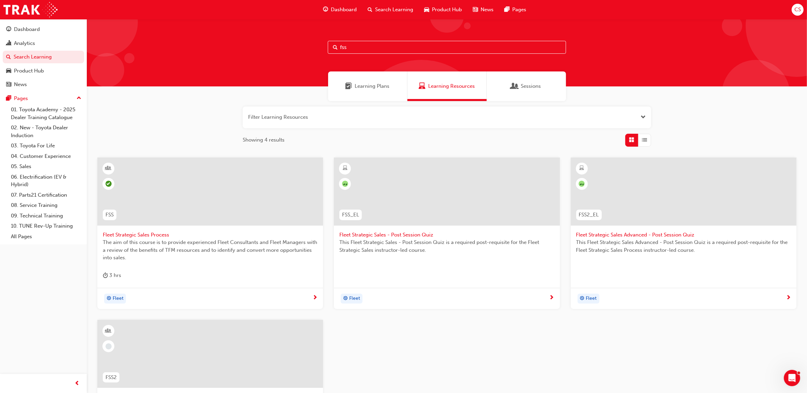
type input "fss"
click at [646, 233] on span "Fleet Strategic Sales Advanced - Post Session Quiz" at bounding box center [683, 235] width 215 height 8
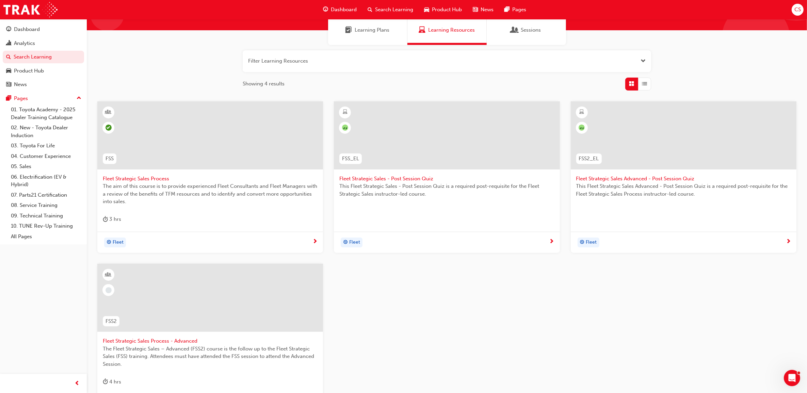
scroll to position [128, 0]
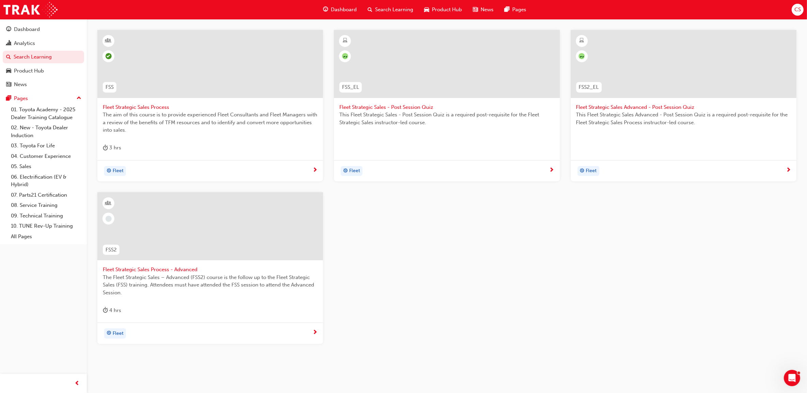
click at [157, 272] on span "Fleet Strategic Sales Process - Advanced" at bounding box center [210, 270] width 215 height 8
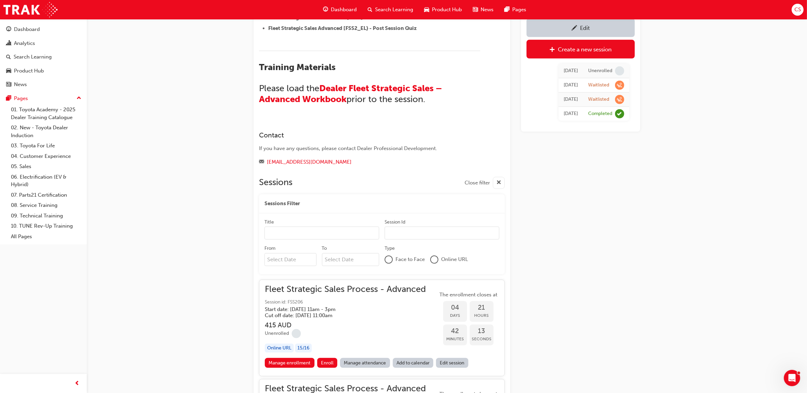
scroll to position [616, 0]
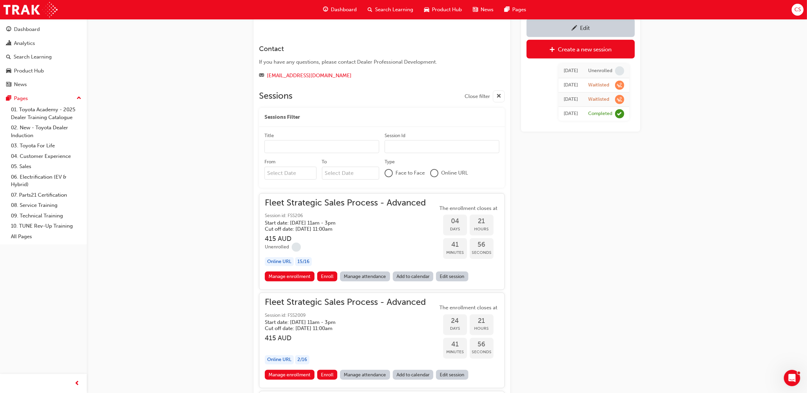
click at [388, 7] on span "Search Learning" at bounding box center [394, 10] width 38 height 8
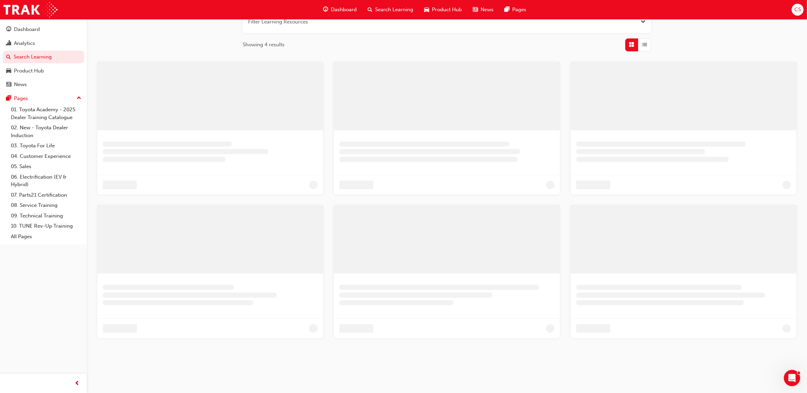
scroll to position [144, 0]
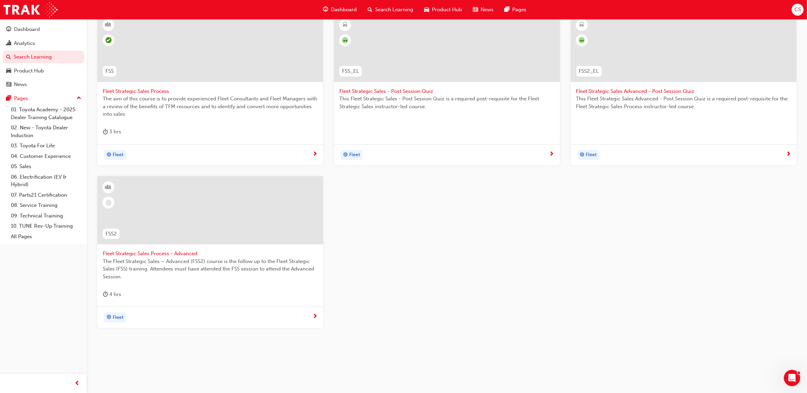
click at [135, 93] on span "Fleet Strategic Sales Process" at bounding box center [210, 91] width 215 height 8
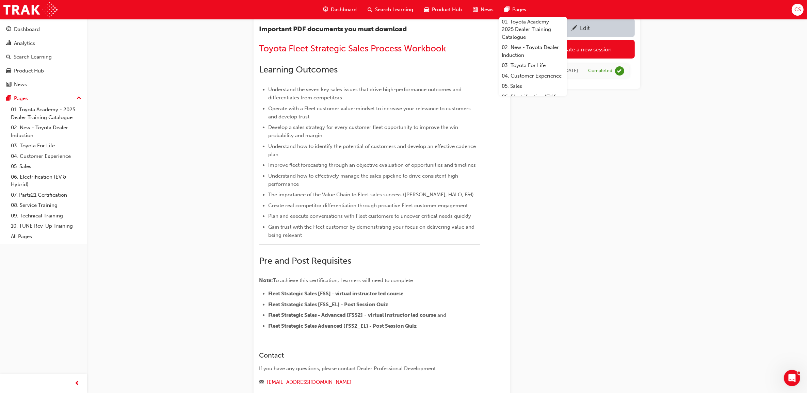
scroll to position [255, 0]
